Goal: Task Accomplishment & Management: Use online tool/utility

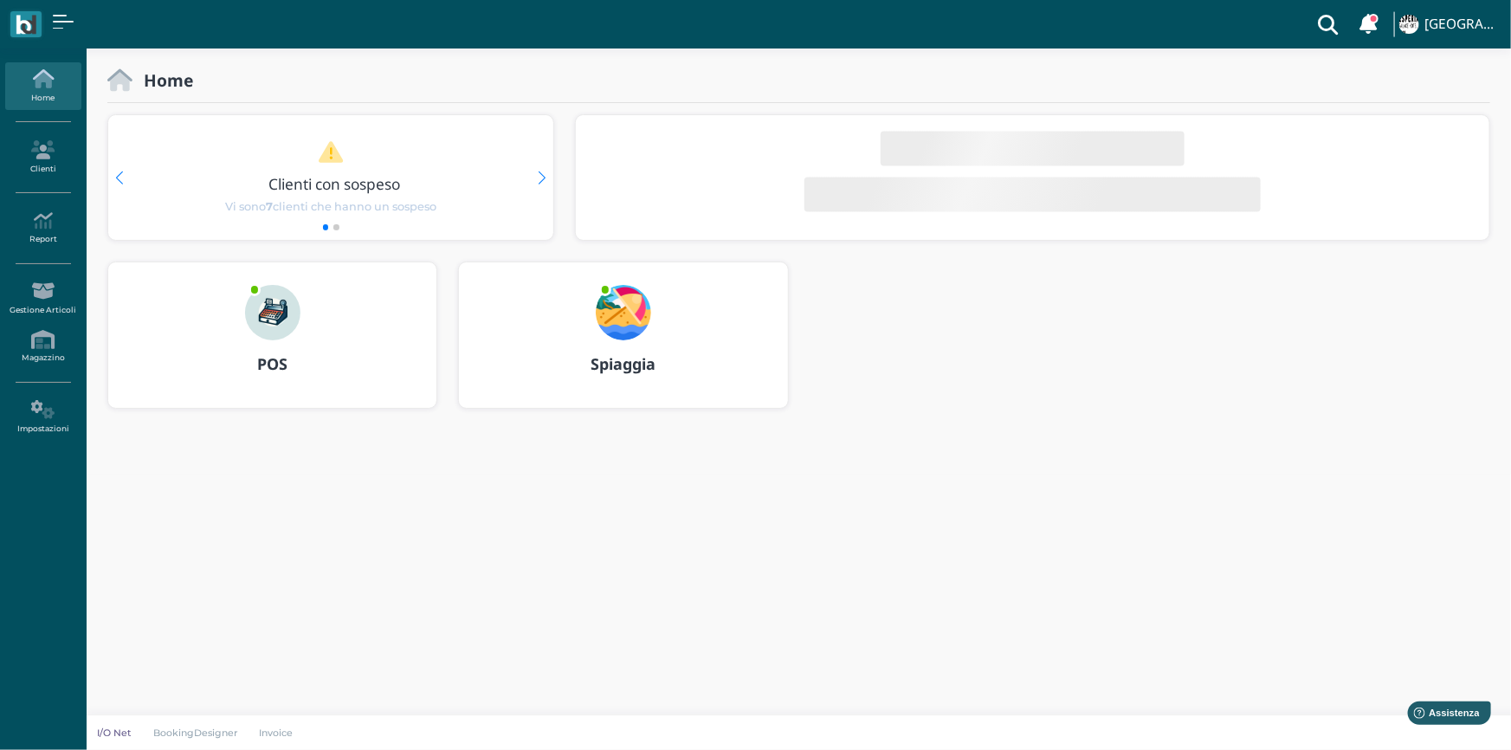
click at [633, 371] on b "Spiaggia" at bounding box center [623, 363] width 65 height 21
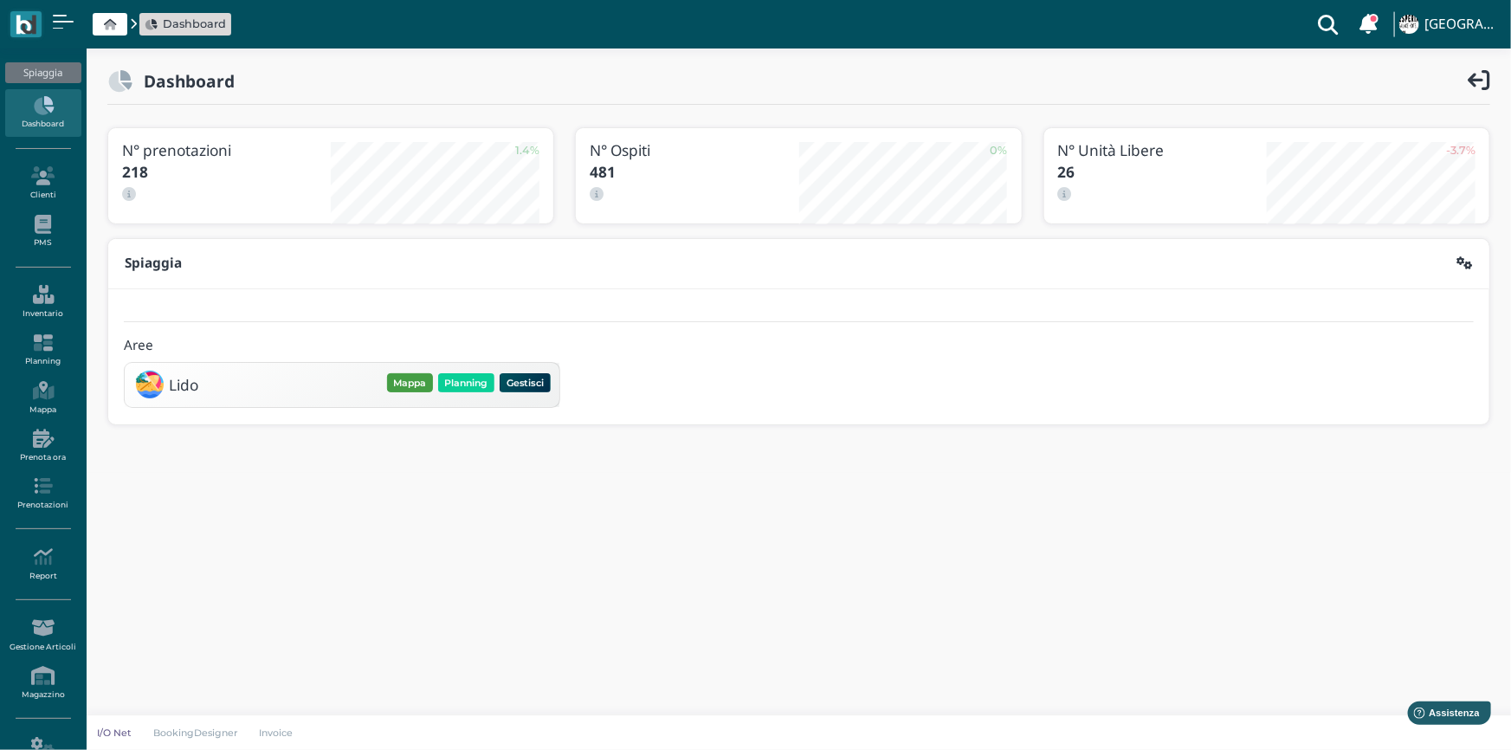
click at [407, 379] on button "Mappa" at bounding box center [410, 382] width 46 height 19
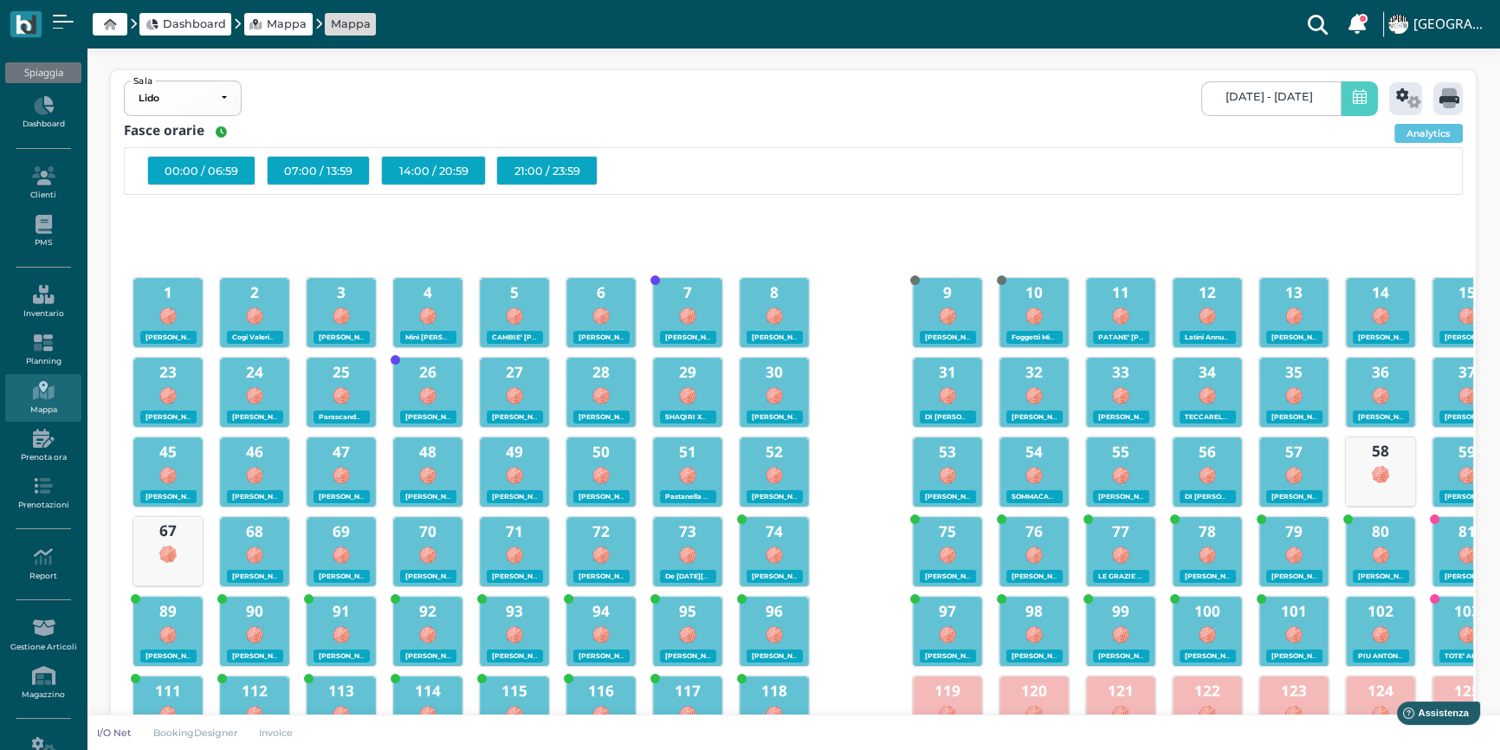
click at [1357, 100] on icon at bounding box center [1360, 98] width 14 height 18
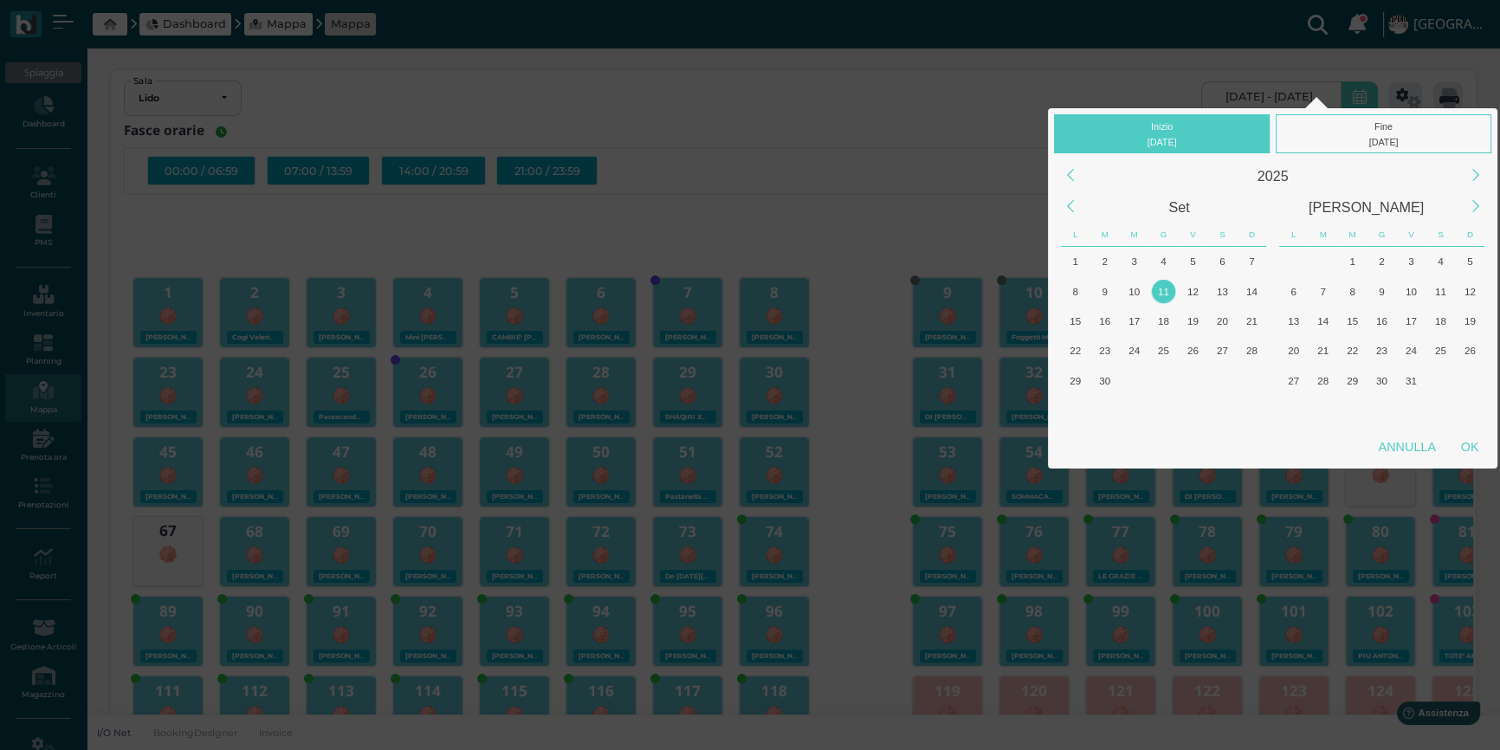
click at [1163, 292] on div "11" at bounding box center [1163, 291] width 23 height 23
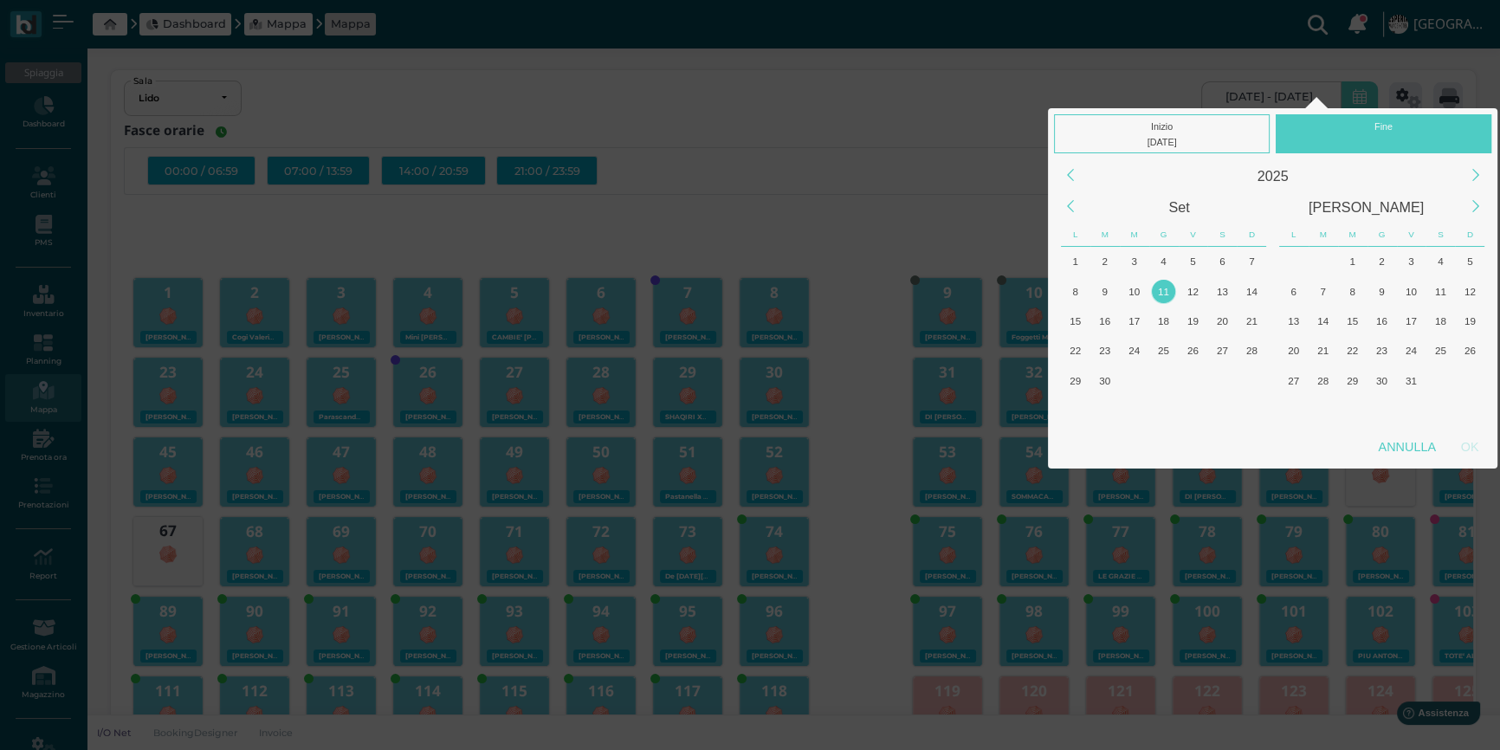
click at [1163, 292] on div "11" at bounding box center [1163, 291] width 23 height 23
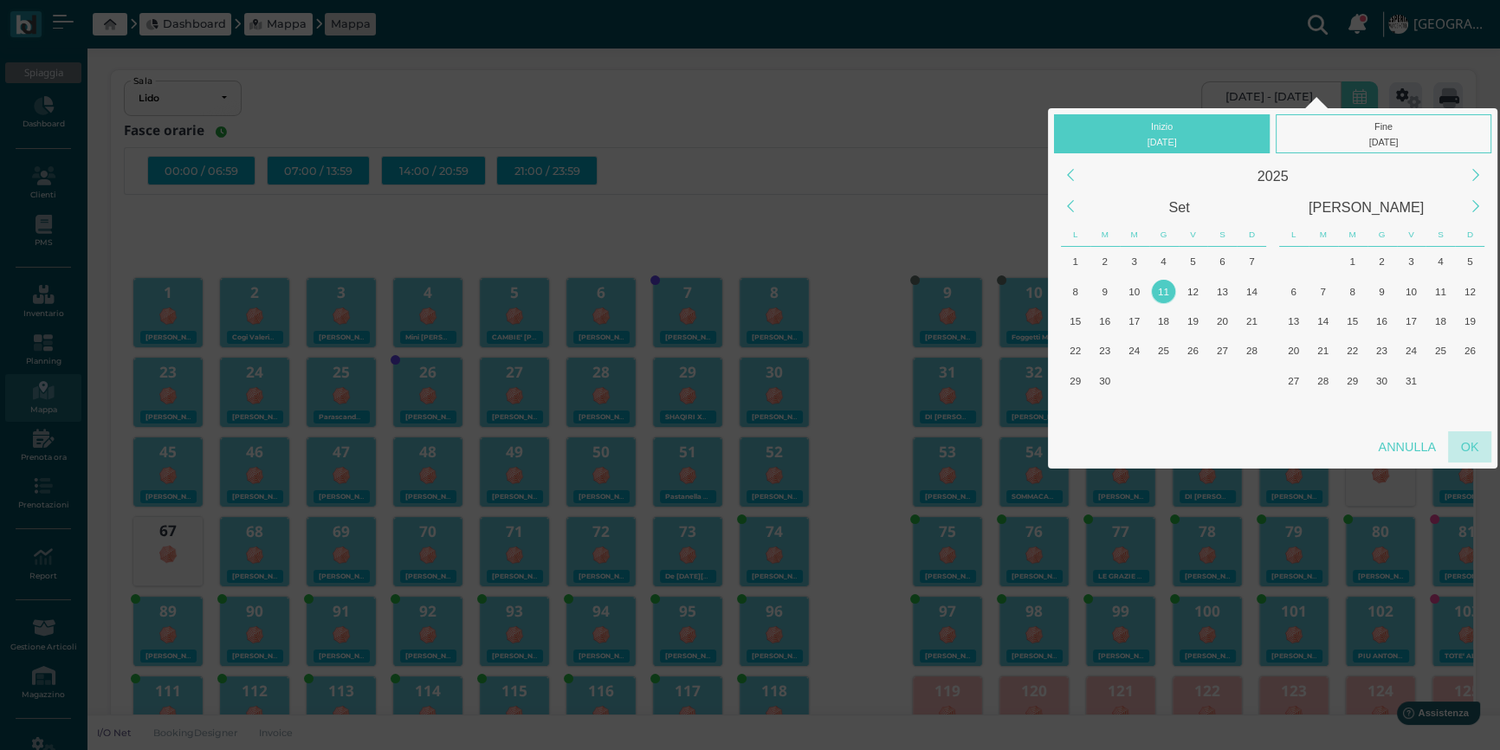
click at [1466, 439] on div "OK" at bounding box center [1469, 446] width 43 height 31
type input "11/09/2025 - 11/09/2025"
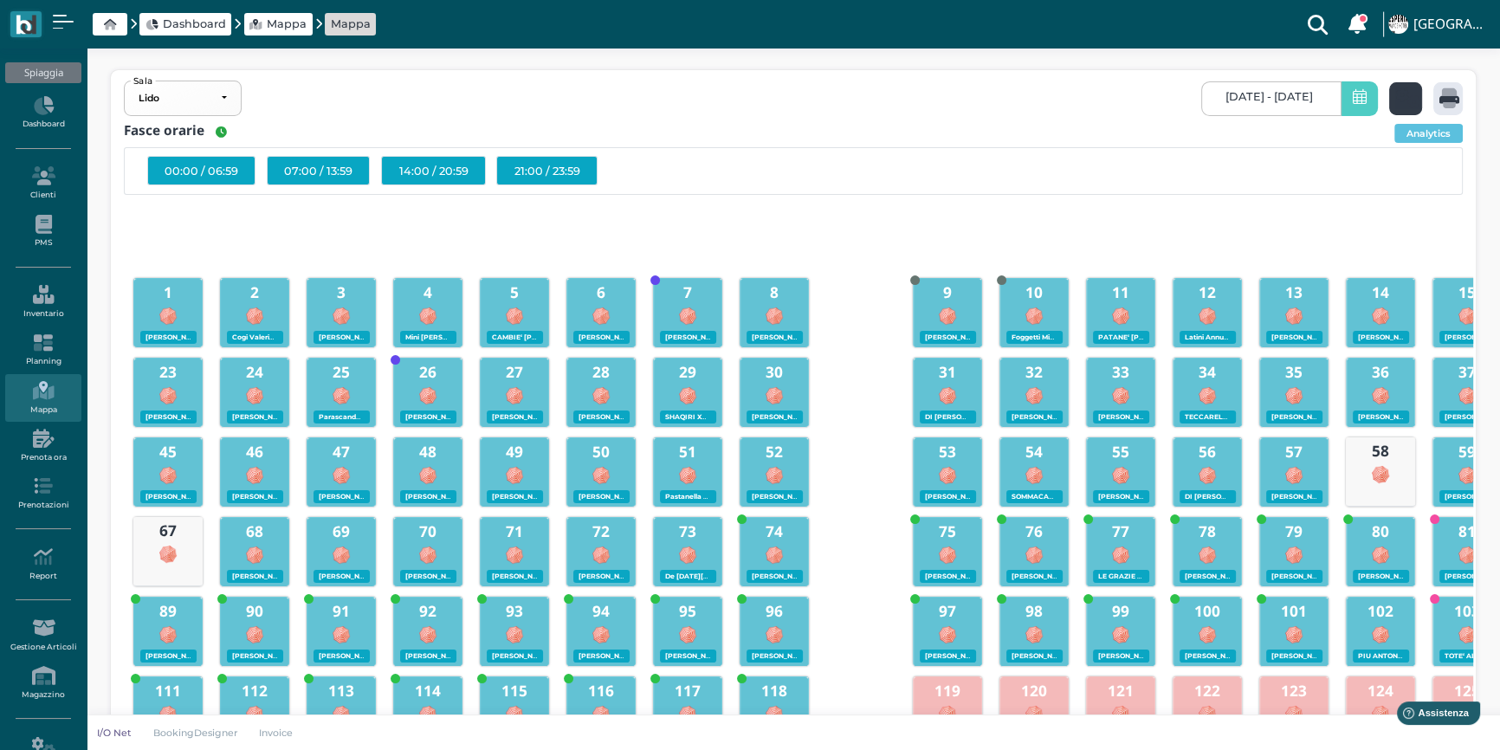
click at [1396, 94] on icon at bounding box center [1408, 98] width 25 height 20
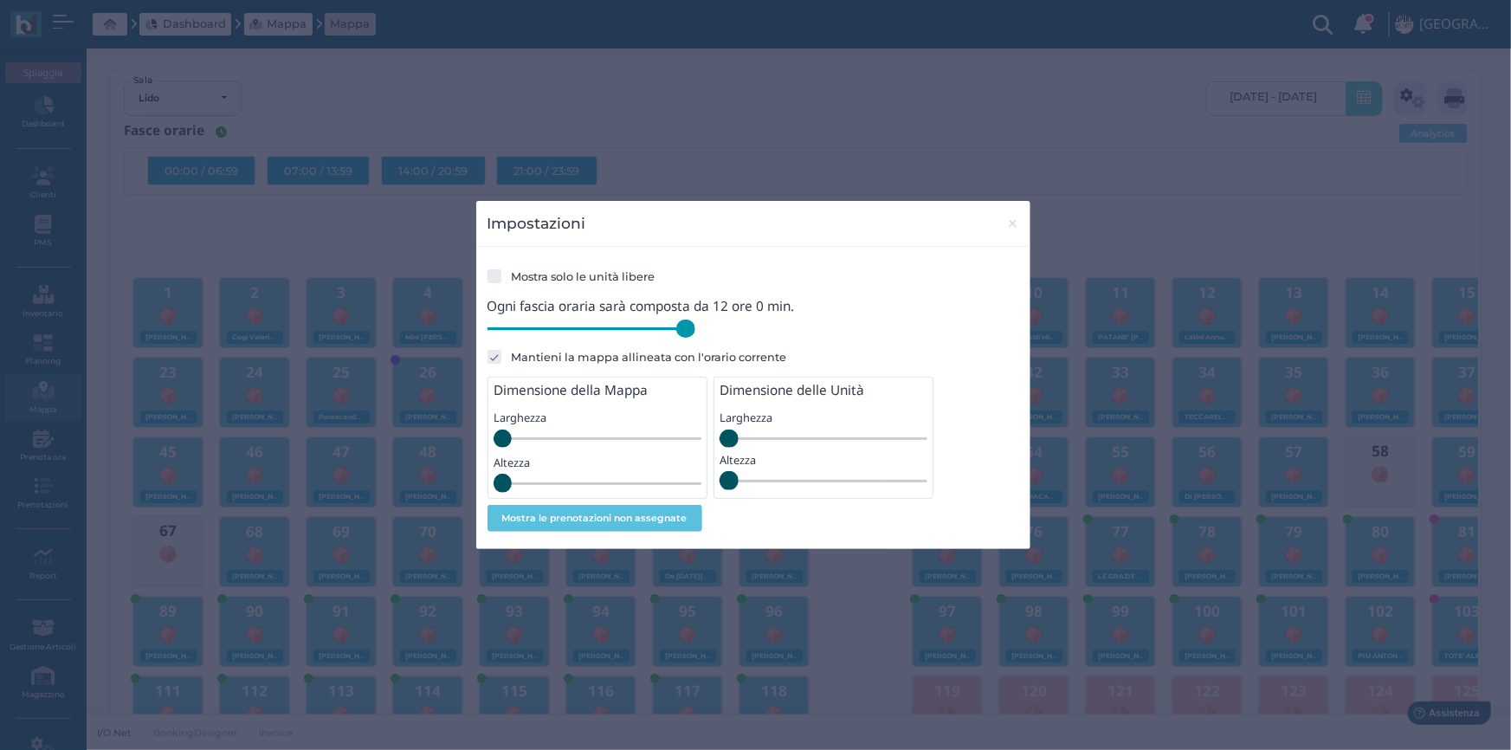
drag, startPoint x: 608, startPoint y: 333, endPoint x: 725, endPoint y: 333, distance: 116.9
type input "720"
click at [695, 333] on input "range" at bounding box center [592, 329] width 208 height 19
click at [1012, 222] on span "×" at bounding box center [1012, 223] width 13 height 23
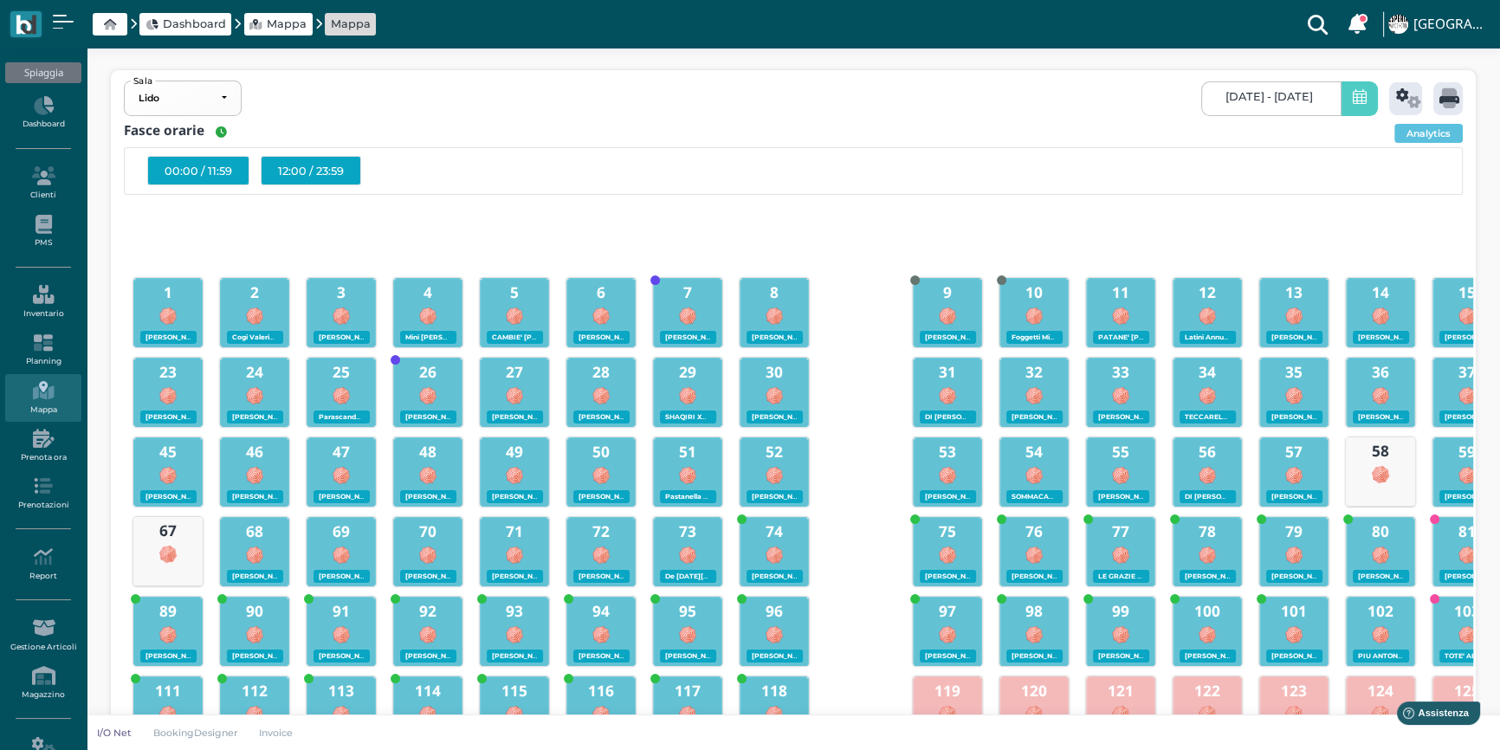
click at [315, 172] on div "12:00 / 23:59" at bounding box center [311, 170] width 100 height 29
click at [1449, 92] on icon at bounding box center [1449, 98] width 20 height 20
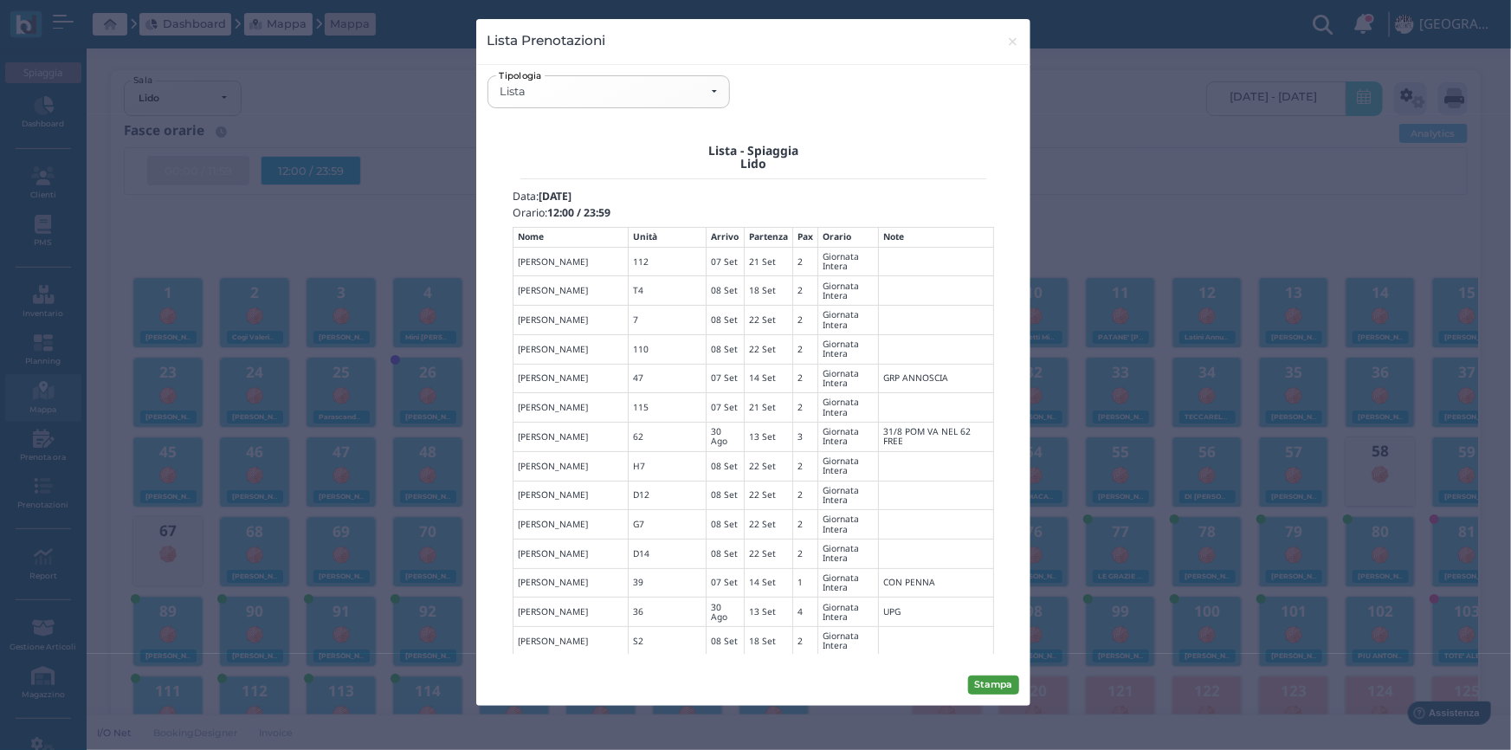
click at [1001, 684] on button "Stampa" at bounding box center [993, 684] width 51 height 19
click at [708, 87] on div "Lista" at bounding box center [608, 92] width 217 height 14
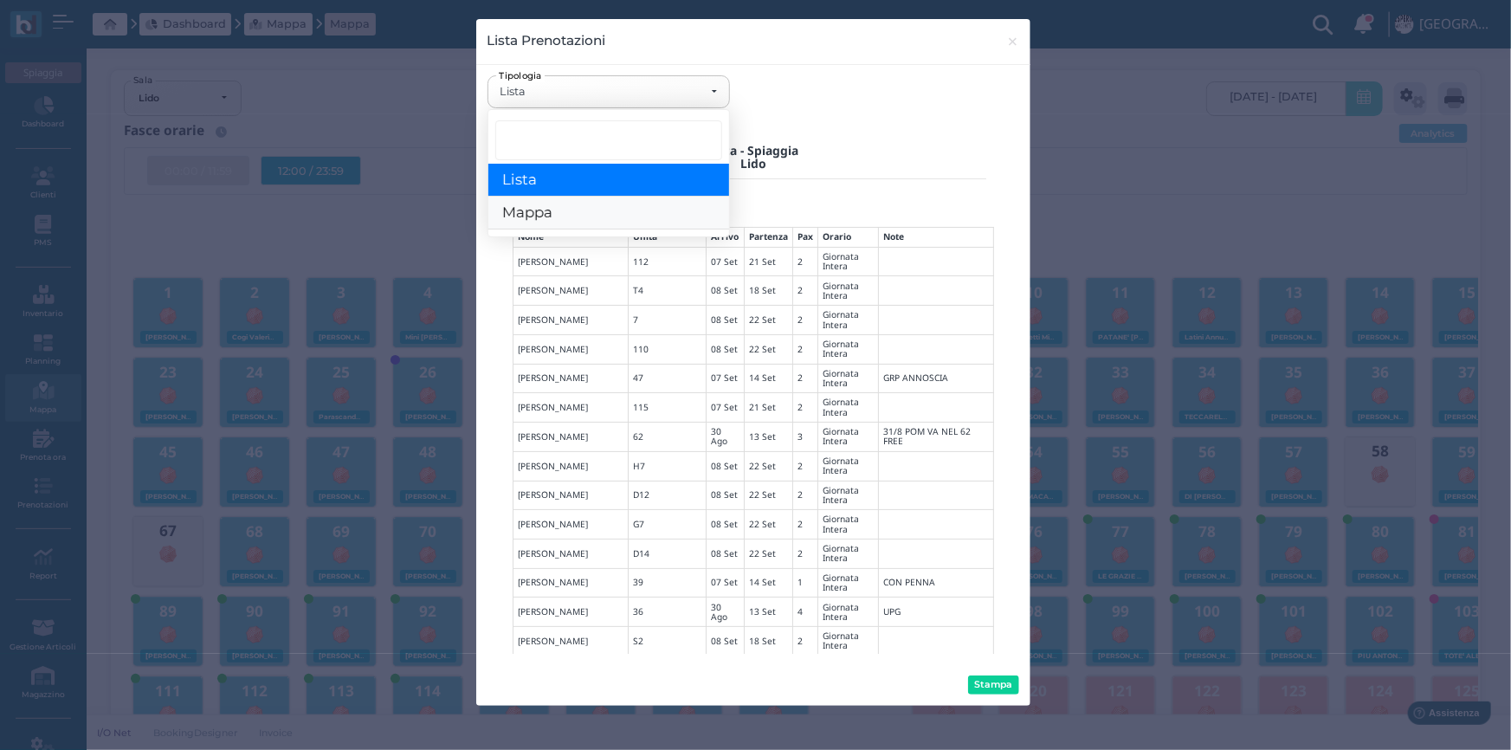
click at [565, 207] on link "Mappa" at bounding box center [608, 213] width 241 height 33
select select "map"
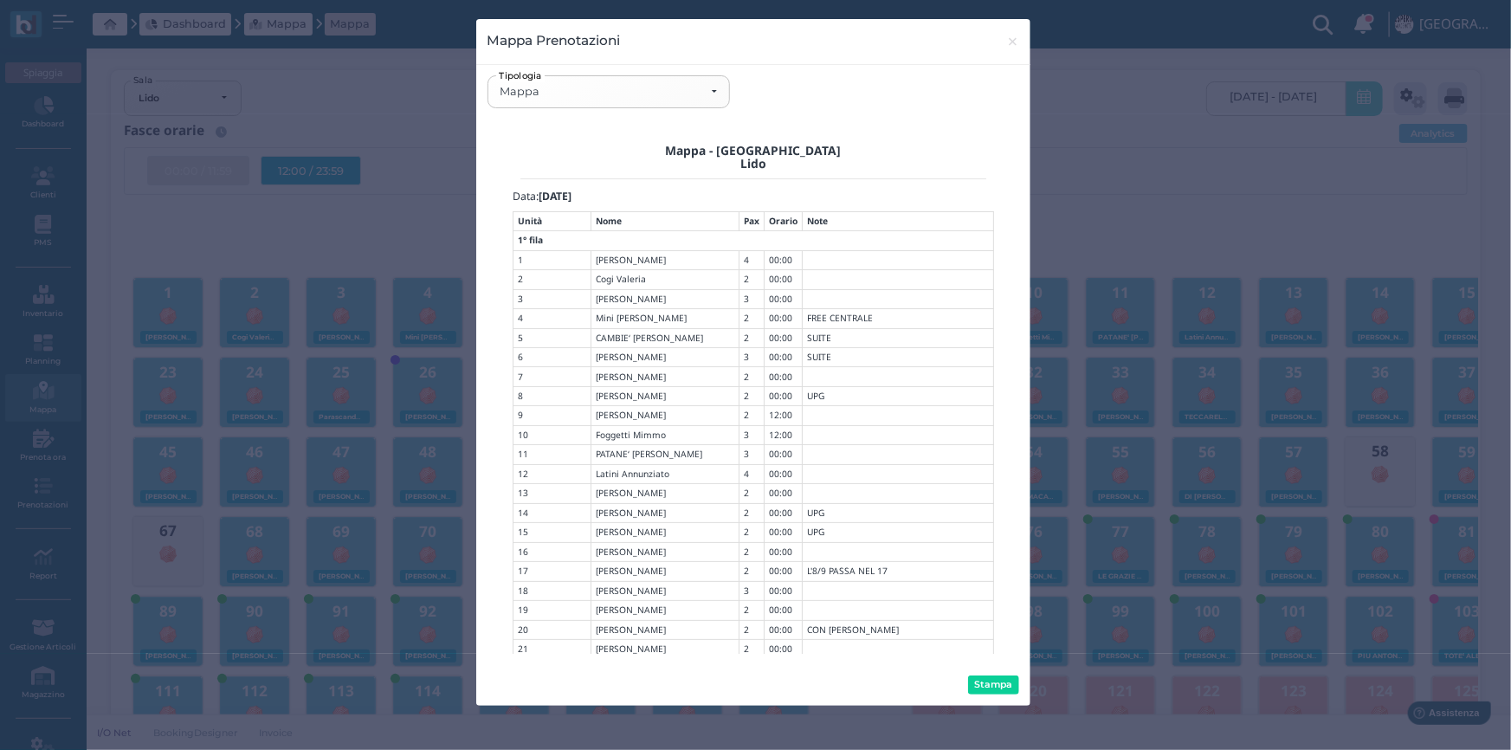
click at [987, 675] on div "Stampa" at bounding box center [753, 685] width 554 height 42
click at [1002, 678] on button "Stampa" at bounding box center [993, 684] width 51 height 19
click at [1014, 44] on span "×" at bounding box center [1012, 41] width 13 height 23
